Goal: Information Seeking & Learning: Learn about a topic

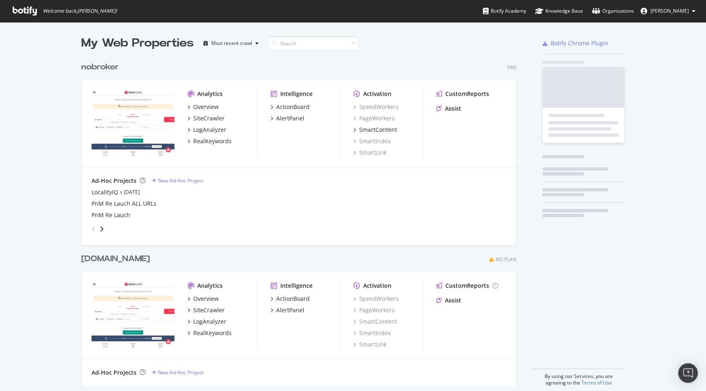
scroll to position [335, 441]
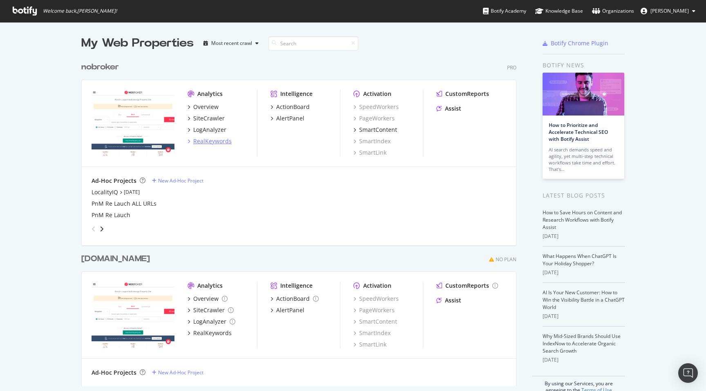
click at [220, 142] on div "RealKeywords" at bounding box center [212, 141] width 38 height 8
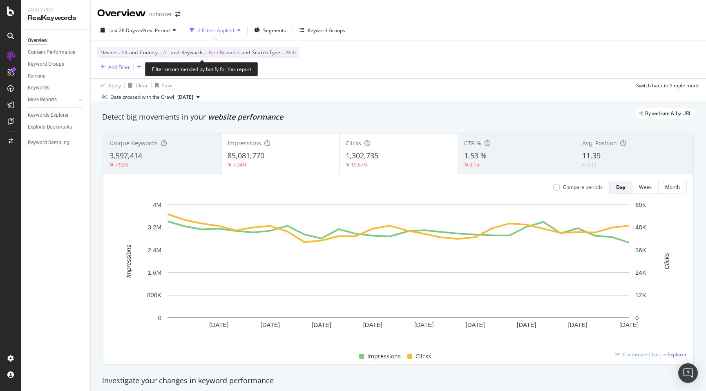
click at [231, 51] on span "Non-Branded" at bounding box center [224, 52] width 31 height 11
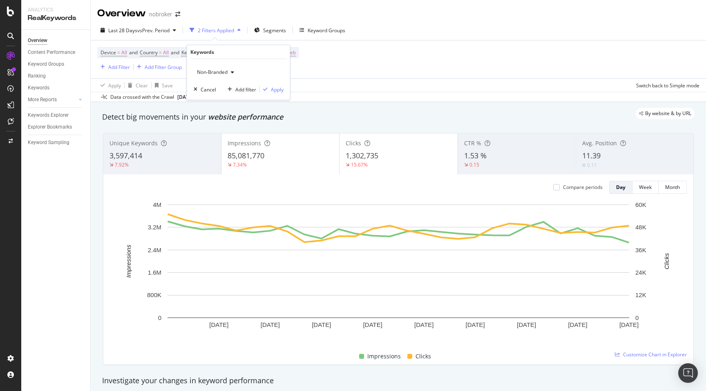
click at [223, 72] on span "Non-Branded" at bounding box center [211, 72] width 34 height 7
click at [211, 134] on span "All" at bounding box center [242, 135] width 83 height 7
click at [277, 90] on div "Apply" at bounding box center [277, 89] width 13 height 7
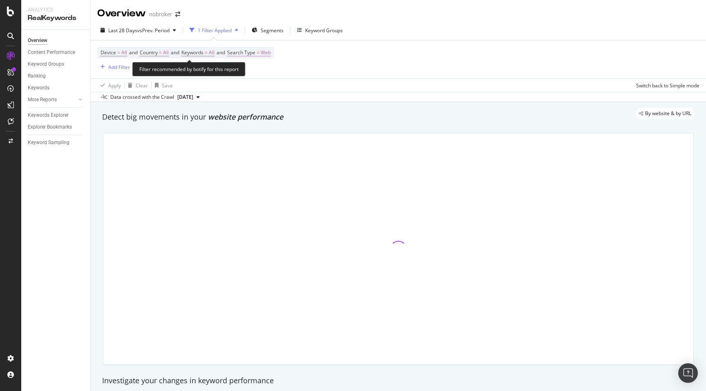
click at [270, 54] on span "Web" at bounding box center [266, 52] width 10 height 11
click at [249, 73] on span "Web" at bounding box center [248, 72] width 10 height 7
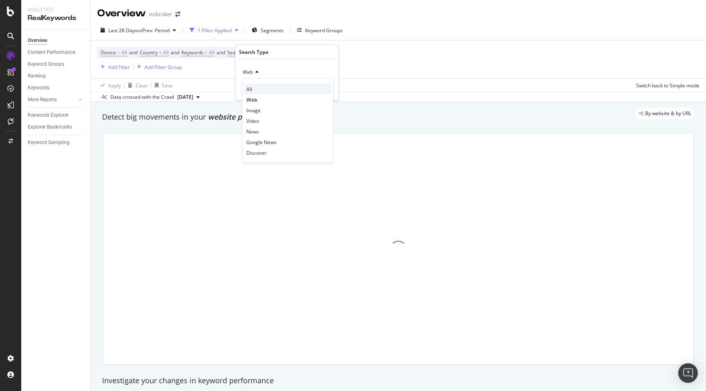
click at [251, 90] on span "All" at bounding box center [249, 88] width 6 height 7
click at [327, 89] on div "Apply" at bounding box center [325, 89] width 13 height 7
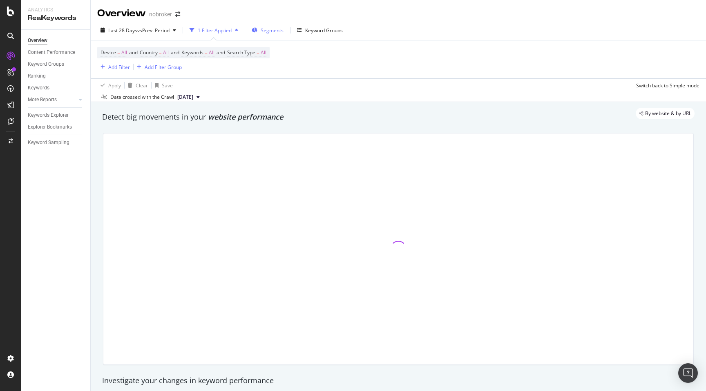
click at [272, 29] on span "Segments" at bounding box center [272, 30] width 23 height 7
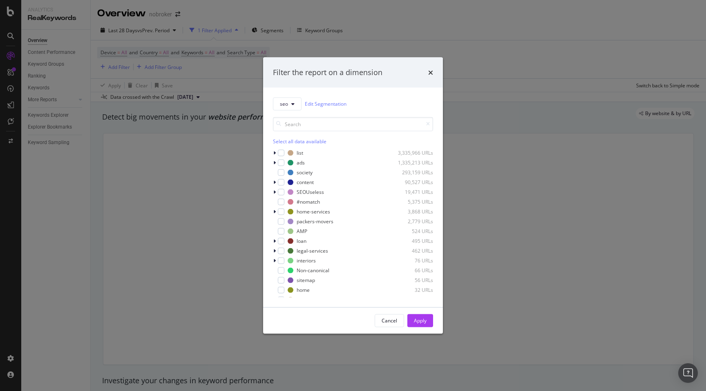
click at [272, 152] on div "seo Edit Segmentation Select all data available list 3,335,966 URLs ads 1,335,2…" at bounding box center [353, 197] width 180 height 220
click at [274, 153] on icon "modal" at bounding box center [274, 152] width 2 height 5
click at [286, 200] on div "modal" at bounding box center [286, 200] width 7 height 7
click at [276, 219] on div "modal" at bounding box center [275, 220] width 5 height 8
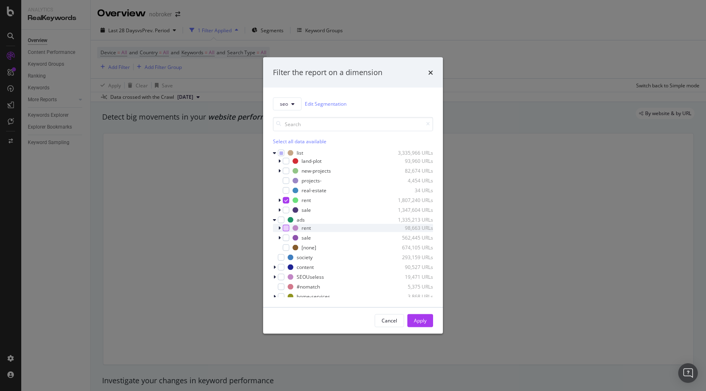
click at [288, 227] on div "modal" at bounding box center [286, 228] width 7 height 7
click at [285, 248] on div "modal" at bounding box center [286, 247] width 7 height 7
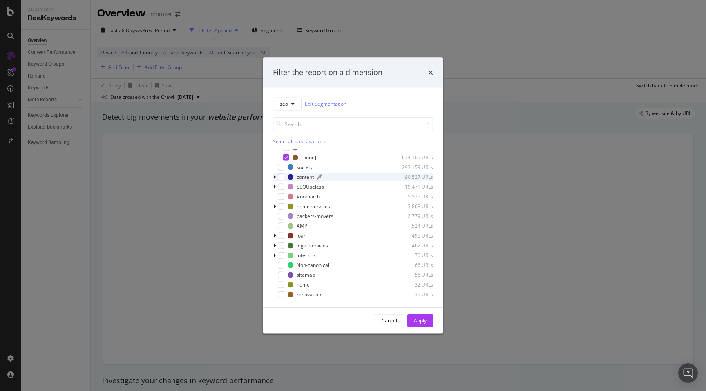
scroll to position [111, 0]
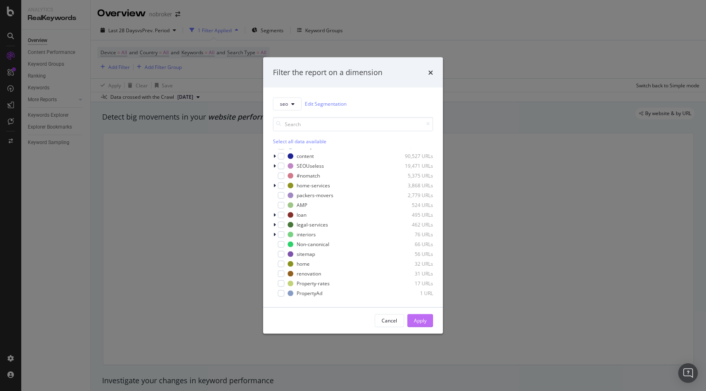
click at [423, 322] on div "Apply" at bounding box center [420, 320] width 13 height 7
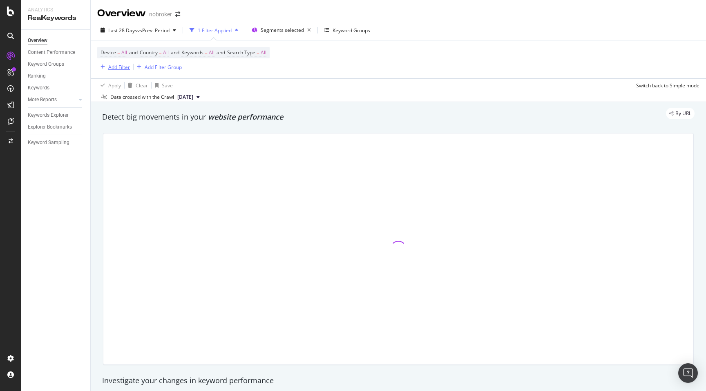
click at [118, 66] on div "Add Filter" at bounding box center [119, 67] width 22 height 7
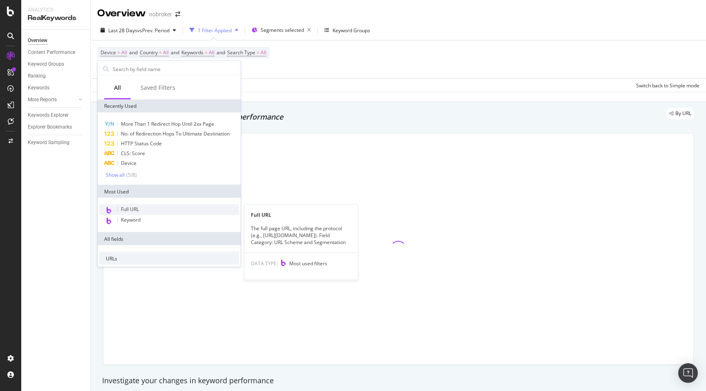
click at [137, 207] on span "Full URL" at bounding box center [130, 209] width 18 height 7
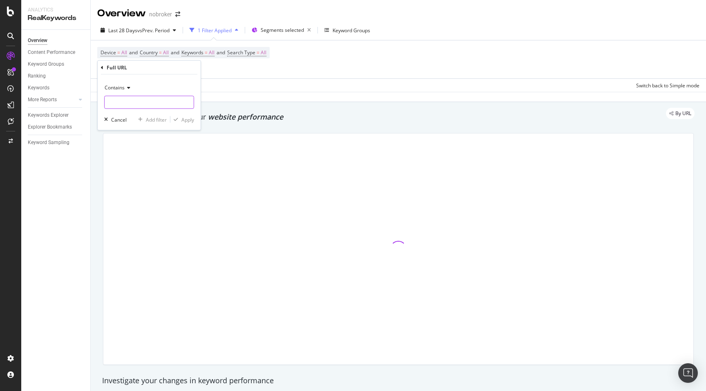
click at [122, 98] on input "text" at bounding box center [149, 102] width 89 height 13
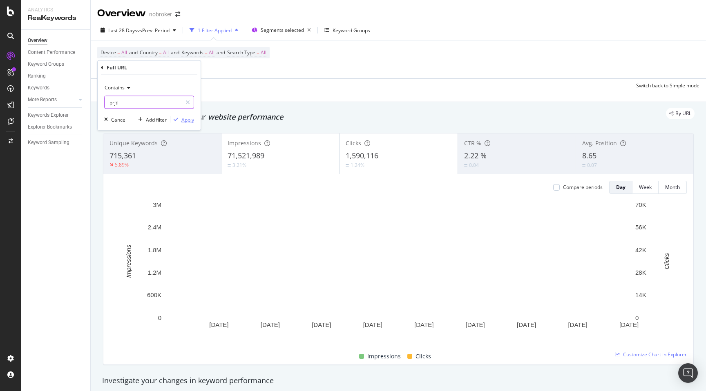
type input "-prjtl"
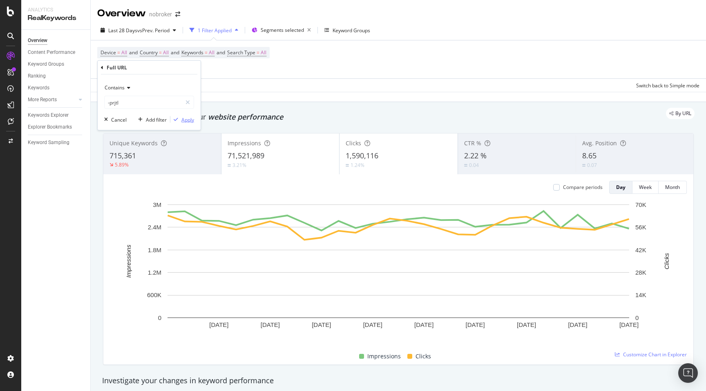
click at [185, 121] on div "Apply" at bounding box center [187, 119] width 13 height 7
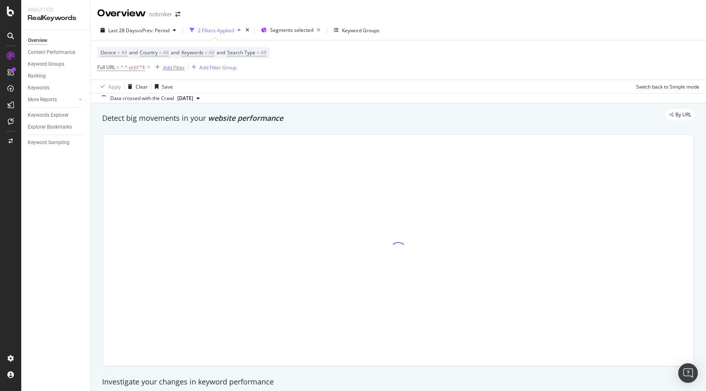
click at [172, 70] on div "Add Filter" at bounding box center [174, 67] width 22 height 7
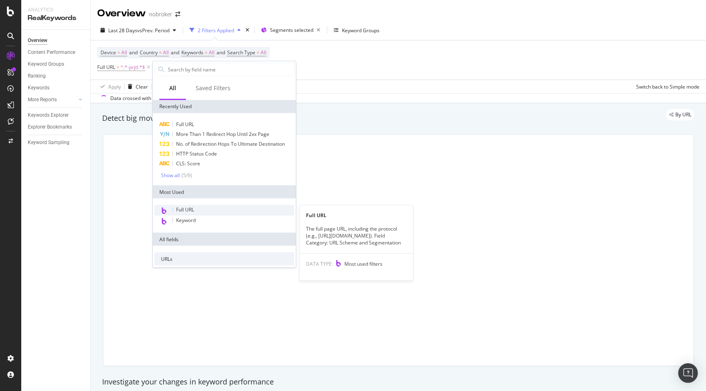
click at [189, 207] on span "Full URL" at bounding box center [185, 209] width 18 height 7
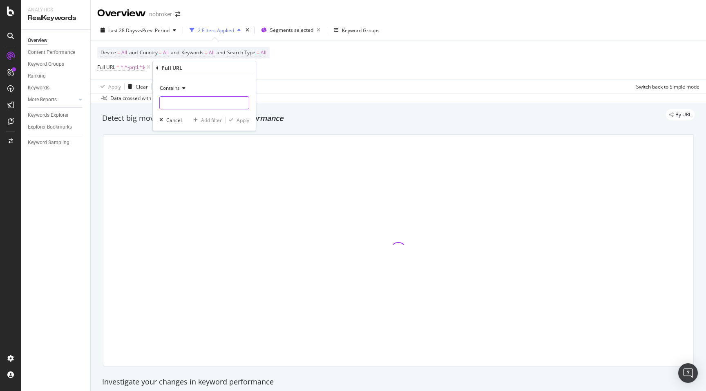
click at [183, 101] on input "text" at bounding box center [204, 102] width 89 height 13
type input "-rent-"
click at [240, 120] on div "Apply" at bounding box center [242, 120] width 13 height 7
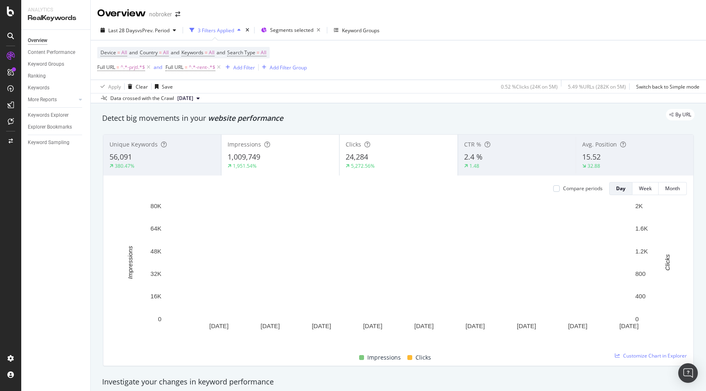
click at [580, 122] on div "Detect big movements in your website performance" at bounding box center [398, 118] width 592 height 11
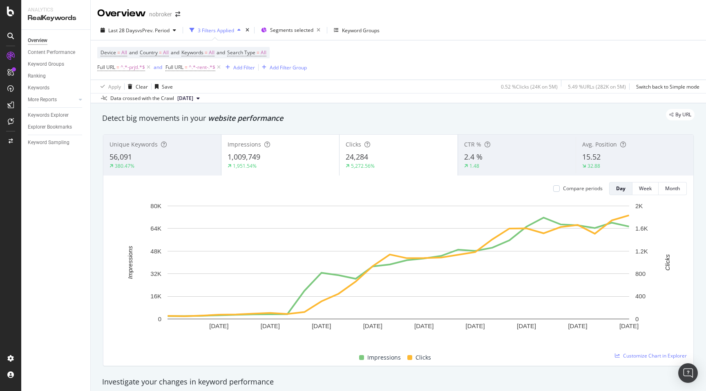
click at [573, 122] on div "Detect big movements in your website performance" at bounding box center [398, 118] width 592 height 11
click at [529, 111] on div "By URL" at bounding box center [394, 114] width 600 height 11
click at [504, 116] on div "By URL" at bounding box center [394, 114] width 600 height 11
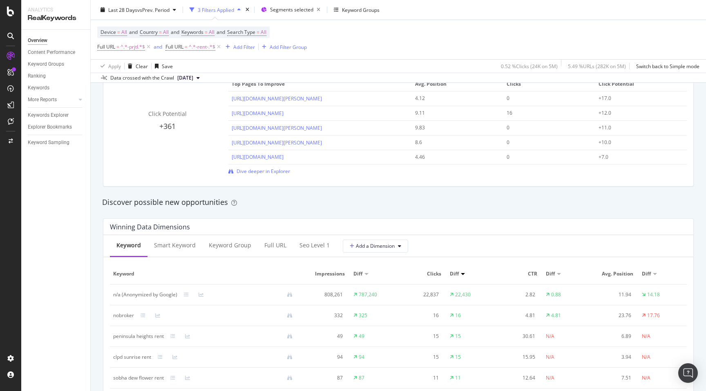
scroll to position [602, 0]
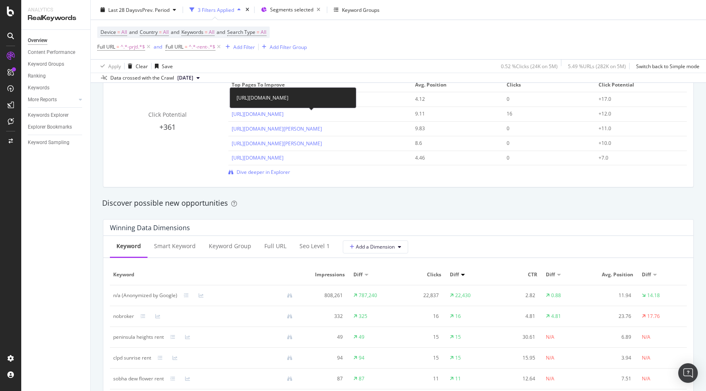
click at [281, 92] on div "[URL][DOMAIN_NAME]" at bounding box center [293, 97] width 127 height 21
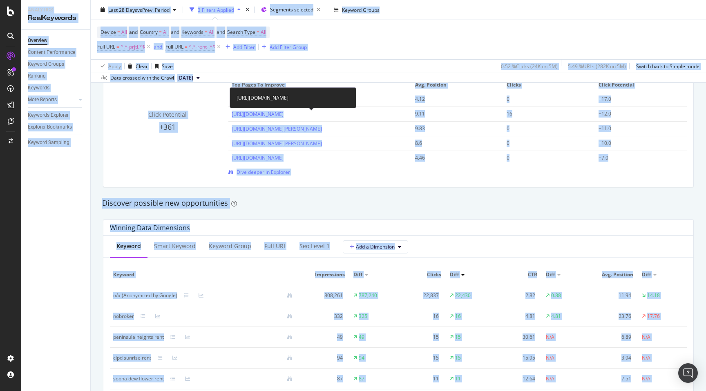
copy div "Analytics RealKeywords Overview Content Performance Keyword Groups Ranking Keyw…"
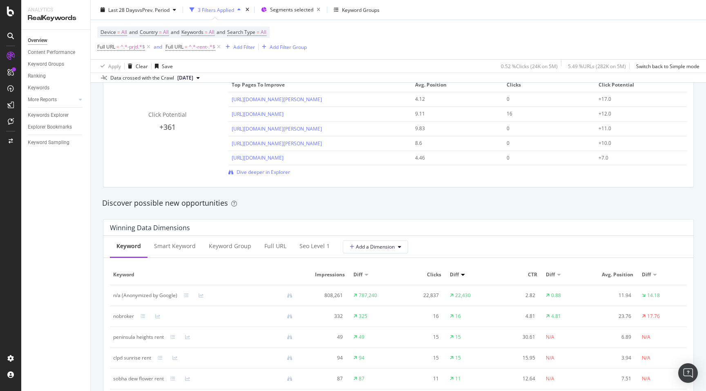
click at [96, 222] on div "By URL Detect big movements in your website performance Unique Keywords 56,091 …" at bounding box center [398, 368] width 615 height 1735
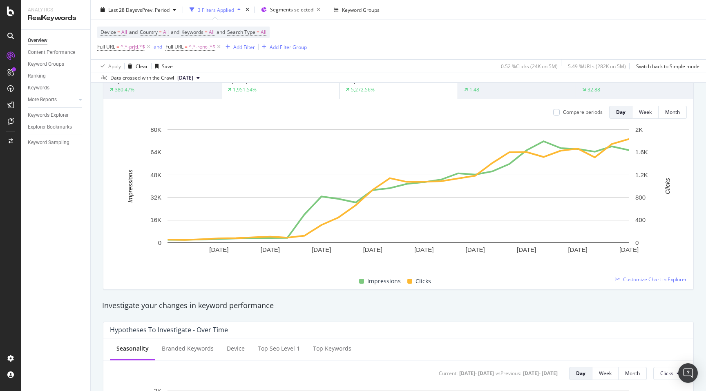
scroll to position [0, 0]
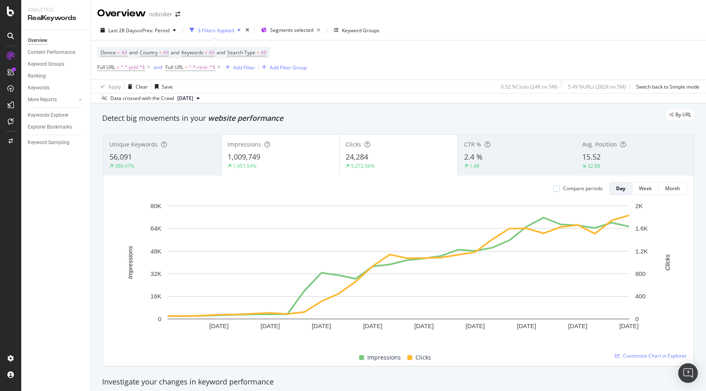
click at [549, 121] on div "Detect big movements in your website performance" at bounding box center [398, 118] width 592 height 11
click at [505, 111] on div "By URL" at bounding box center [394, 114] width 600 height 11
click at [239, 67] on div "Add Filter" at bounding box center [244, 67] width 22 height 7
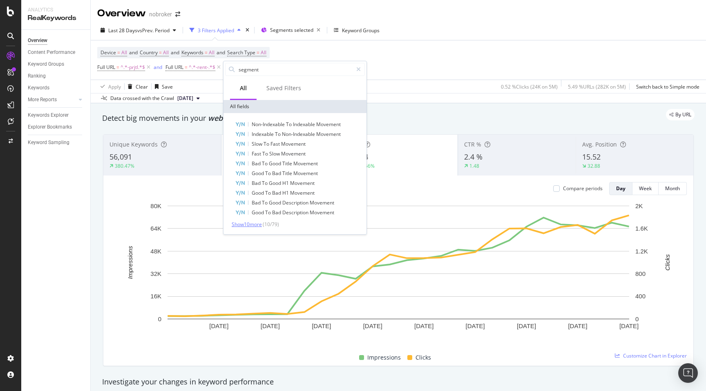
type input "segment"
click at [251, 223] on span "Show 10 more" at bounding box center [247, 224] width 30 height 7
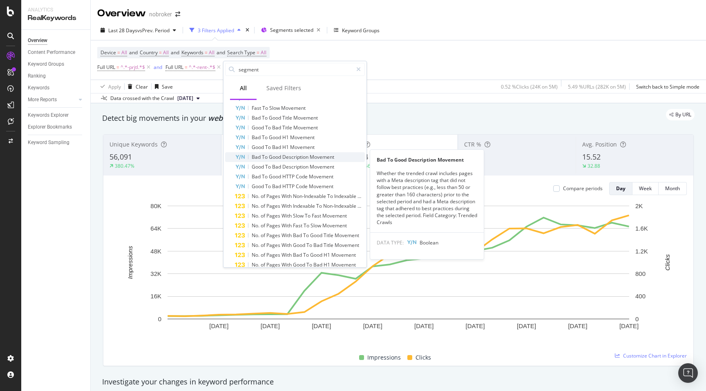
scroll to position [65, 0]
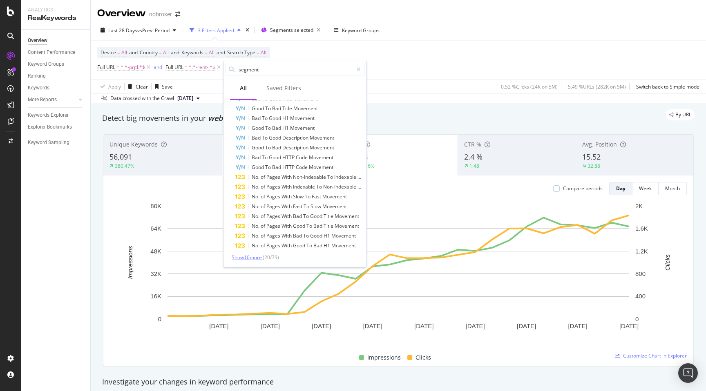
click at [253, 258] on span "Show 10 more" at bounding box center [247, 257] width 30 height 7
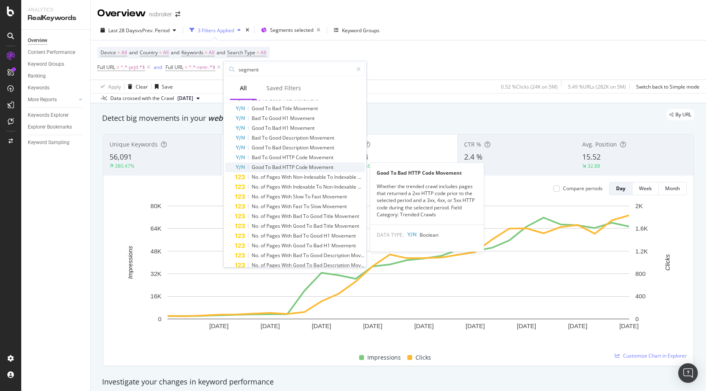
scroll to position [163, 0]
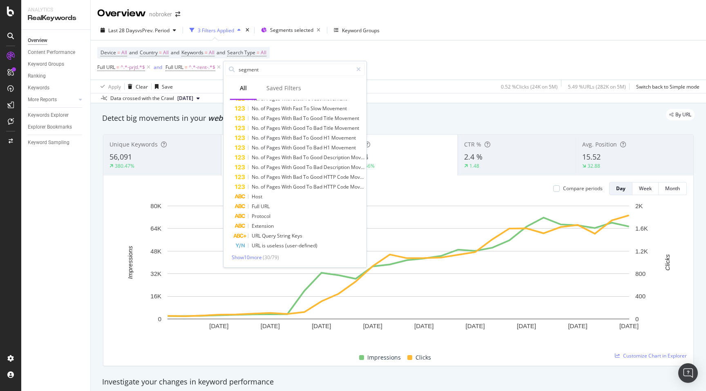
click at [400, 119] on div "By URL" at bounding box center [394, 114] width 600 height 11
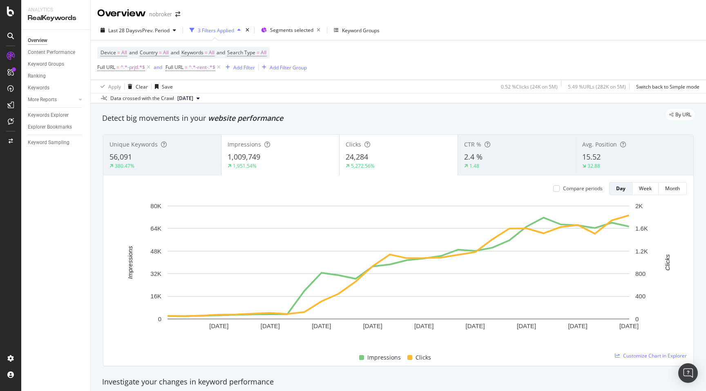
click at [400, 119] on div "By URL" at bounding box center [394, 114] width 600 height 11
